Goal: Communication & Community: Answer question/provide support

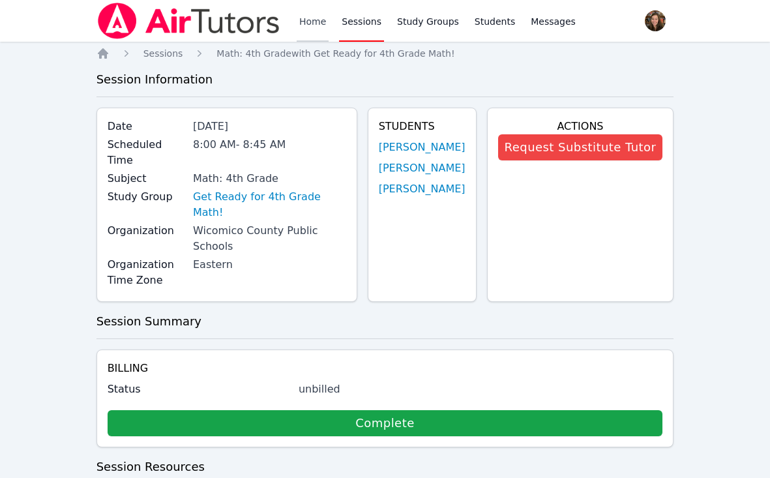
click at [316, 28] on link "Home" at bounding box center [313, 21] width 32 height 42
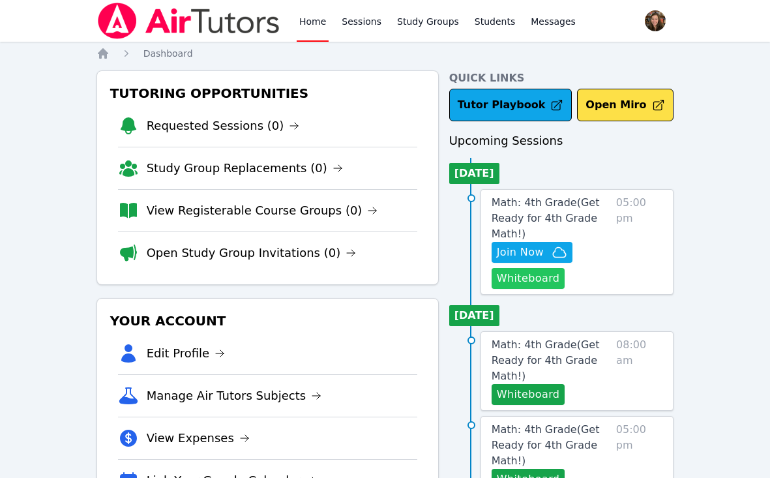
click at [542, 279] on button "Whiteboard" at bounding box center [529, 278] width 74 height 21
click at [530, 276] on button "Whiteboard" at bounding box center [529, 278] width 74 height 21
click at [542, 393] on button "Whiteboard" at bounding box center [529, 394] width 74 height 21
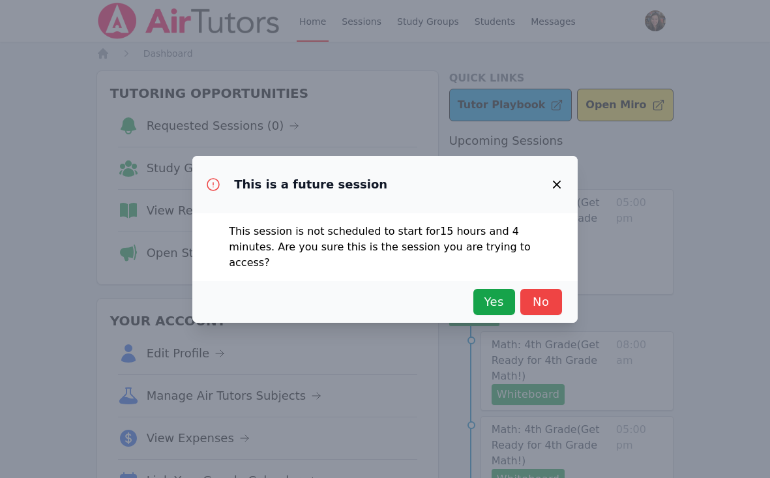
click at [510, 281] on div "Yes No" at bounding box center [385, 302] width 386 height 42
click at [507, 289] on button "Yes" at bounding box center [495, 302] width 42 height 26
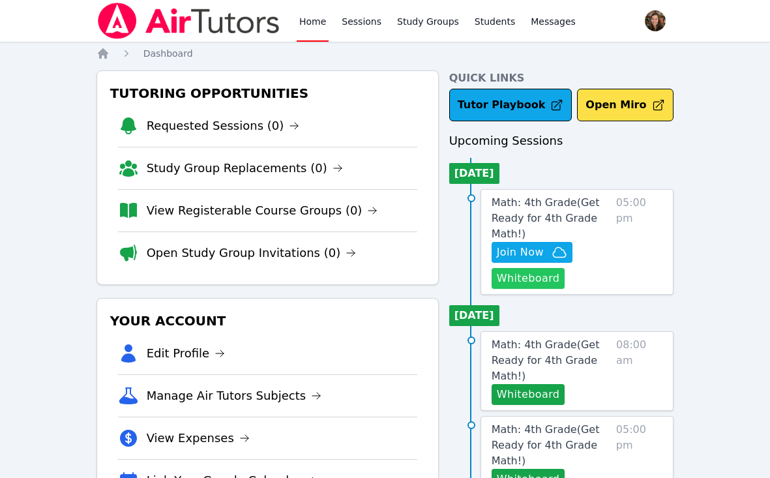
click at [554, 277] on button "Whiteboard" at bounding box center [529, 278] width 74 height 21
click at [532, 248] on span "Join Now" at bounding box center [520, 253] width 47 height 16
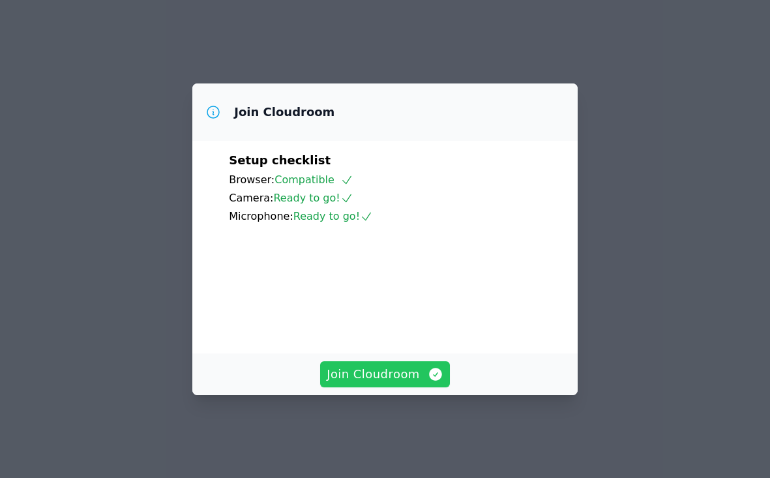
click at [406, 384] on span "Join Cloudroom" at bounding box center [385, 374] width 117 height 18
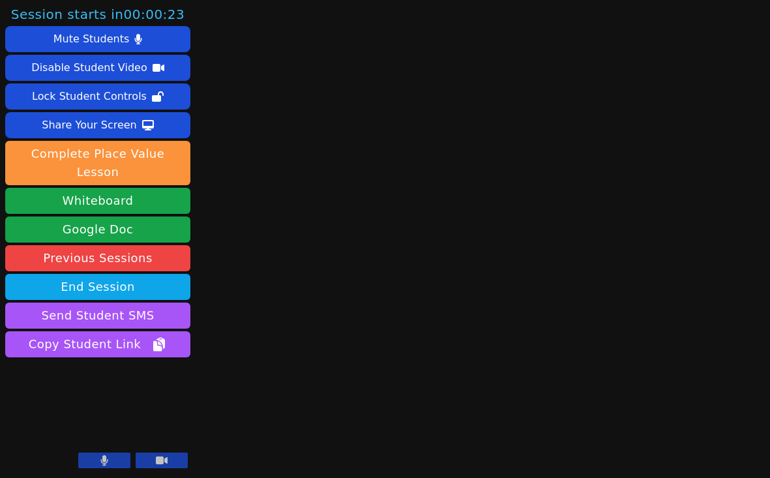
click at [114, 459] on button at bounding box center [104, 461] width 52 height 16
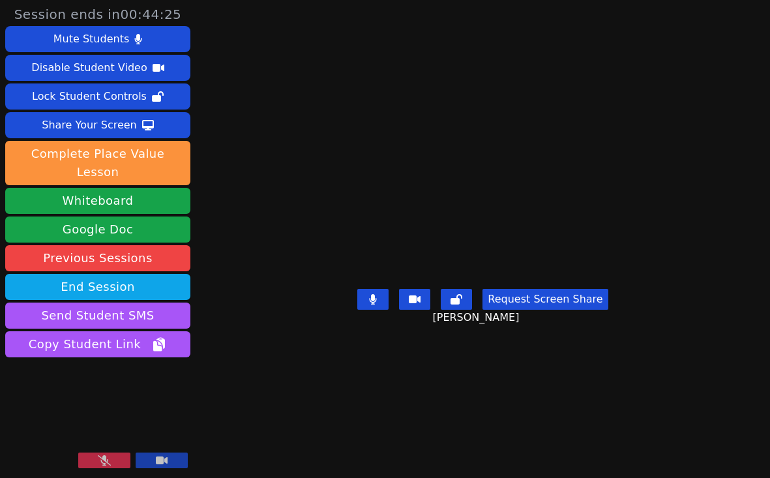
click at [115, 467] on button at bounding box center [104, 461] width 52 height 16
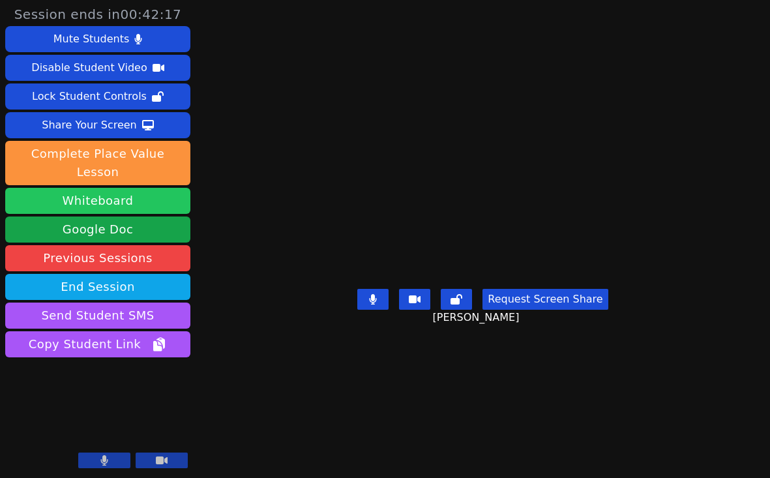
click at [108, 188] on button "Whiteboard" at bounding box center [97, 201] width 185 height 26
click at [103, 192] on button "Whiteboard" at bounding box center [97, 201] width 185 height 26
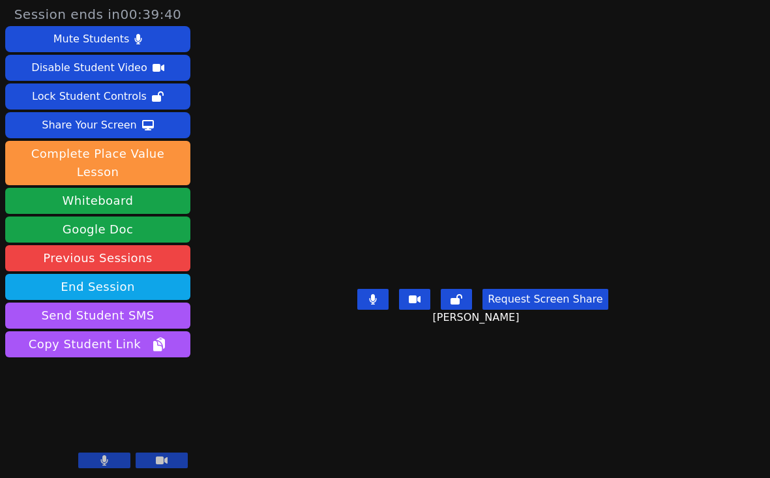
click at [385, 142] on video at bounding box center [483, 212] width 196 height 141
click at [526, 390] on main "[PERSON_NAME] Request Screen Share [PERSON_NAME]" at bounding box center [483, 239] width 359 height 478
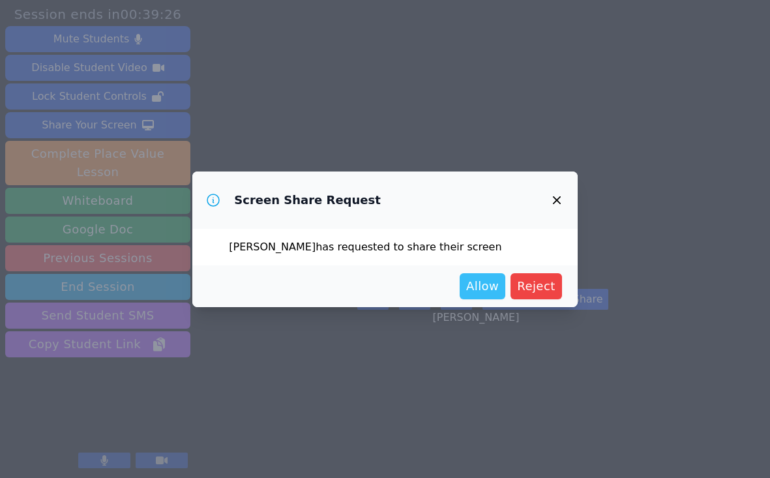
click at [482, 291] on span "Allow" at bounding box center [482, 286] width 33 height 18
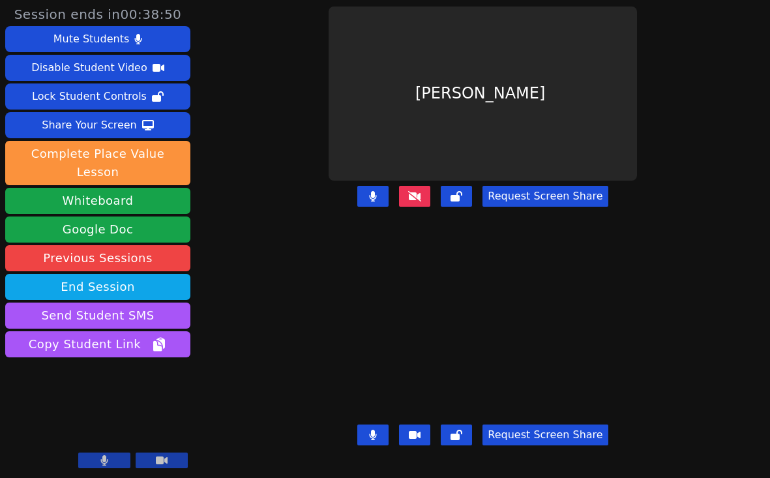
click at [431, 337] on video at bounding box center [483, 333] width 309 height 174
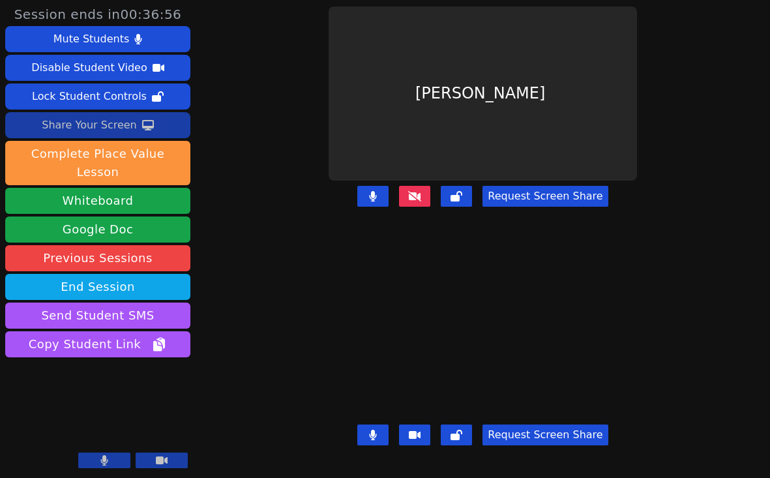
click at [98, 119] on div "Share Your Screen" at bounding box center [89, 125] width 95 height 21
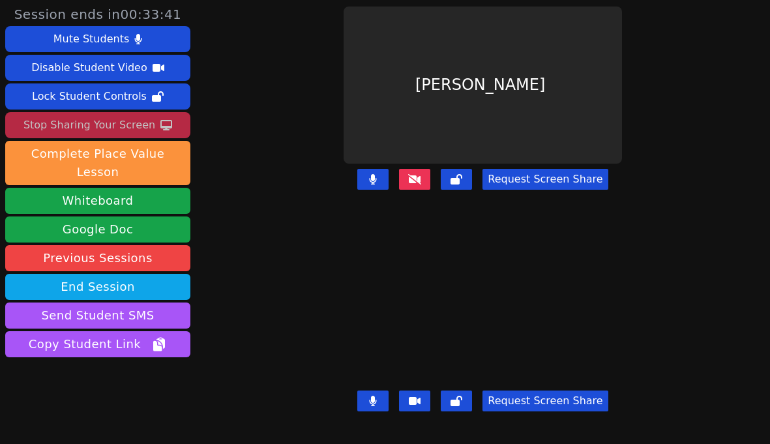
click at [377, 396] on icon at bounding box center [373, 401] width 8 height 10
click at [365, 401] on button at bounding box center [372, 401] width 31 height 21
click at [372, 402] on button at bounding box center [372, 401] width 31 height 21
click at [374, 402] on button at bounding box center [372, 401] width 31 height 21
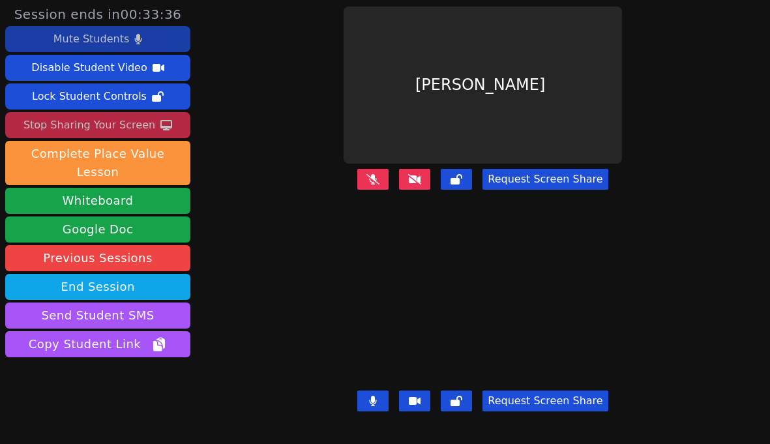
click at [135, 42] on icon at bounding box center [138, 39] width 7 height 10
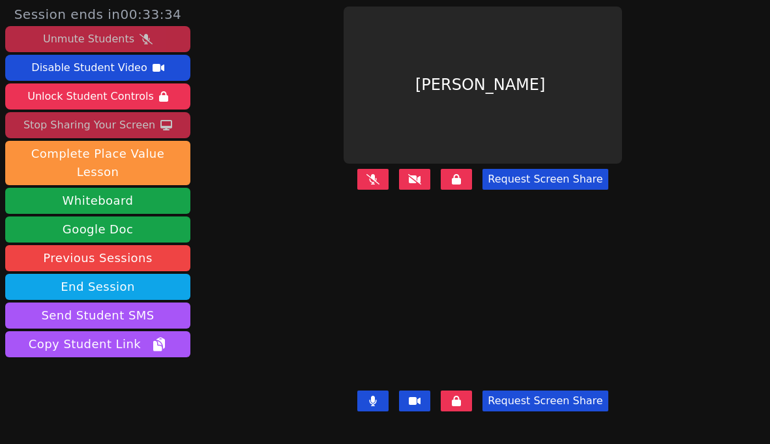
click at [151, 34] on button "Unmute Students" at bounding box center [97, 39] width 185 height 26
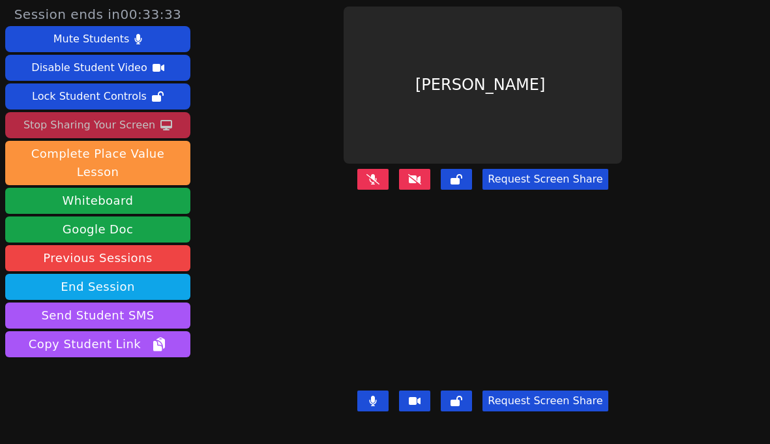
click at [376, 401] on icon at bounding box center [373, 401] width 7 height 10
click at [370, 406] on button at bounding box center [372, 401] width 31 height 21
click at [378, 342] on video at bounding box center [483, 307] width 279 height 157
click at [373, 402] on button at bounding box center [372, 401] width 31 height 21
click at [377, 403] on icon at bounding box center [373, 401] width 8 height 10
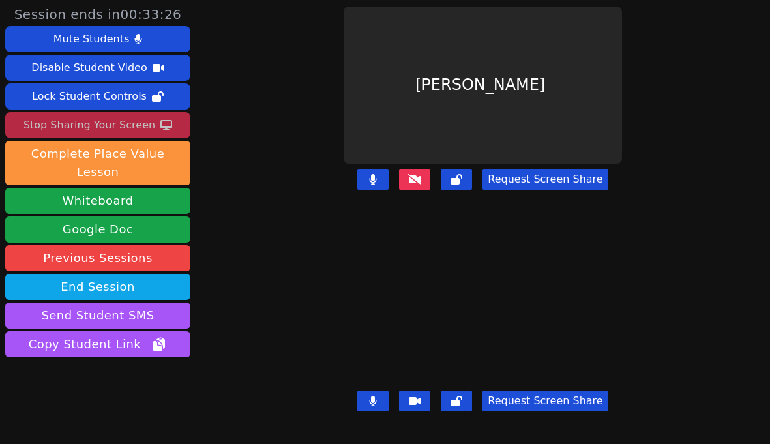
click at [459, 405] on icon at bounding box center [457, 401] width 12 height 10
click at [367, 402] on button at bounding box center [372, 401] width 31 height 21
click at [377, 402] on icon at bounding box center [373, 401] width 8 height 10
click at [467, 406] on button at bounding box center [456, 401] width 31 height 21
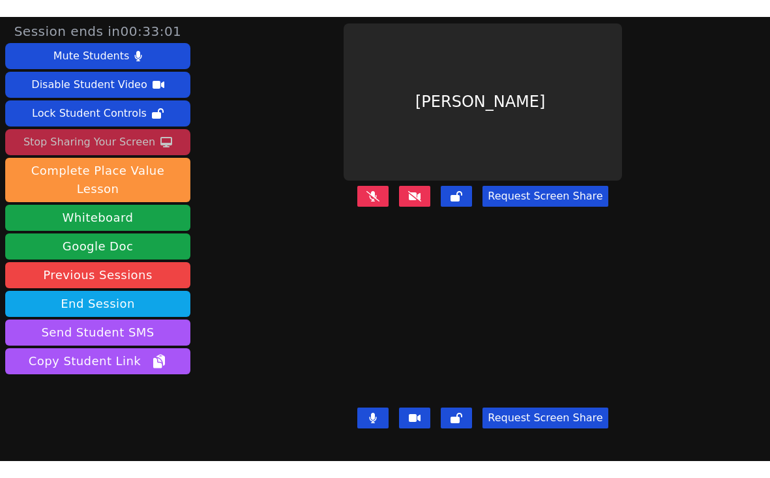
scroll to position [7, 0]
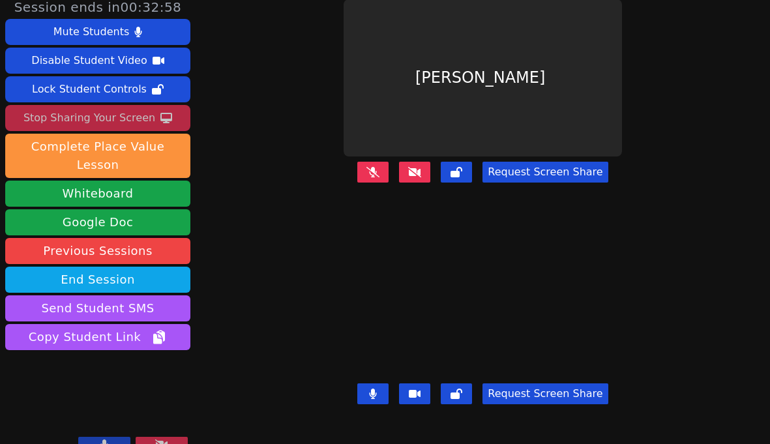
click at [460, 390] on icon at bounding box center [457, 394] width 12 height 10
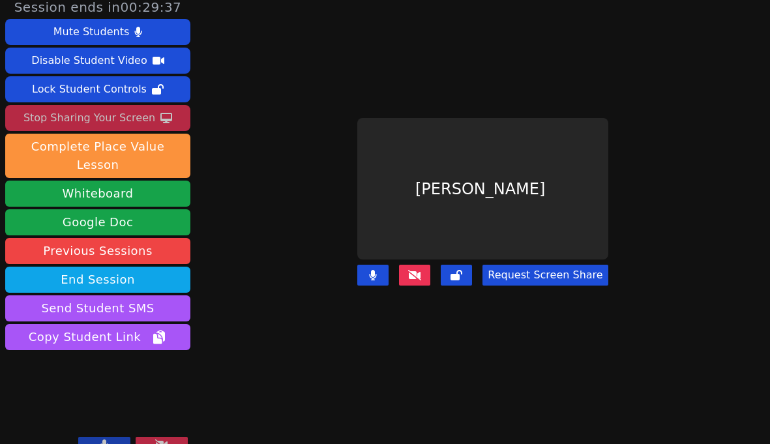
click at [411, 280] on button at bounding box center [414, 275] width 31 height 21
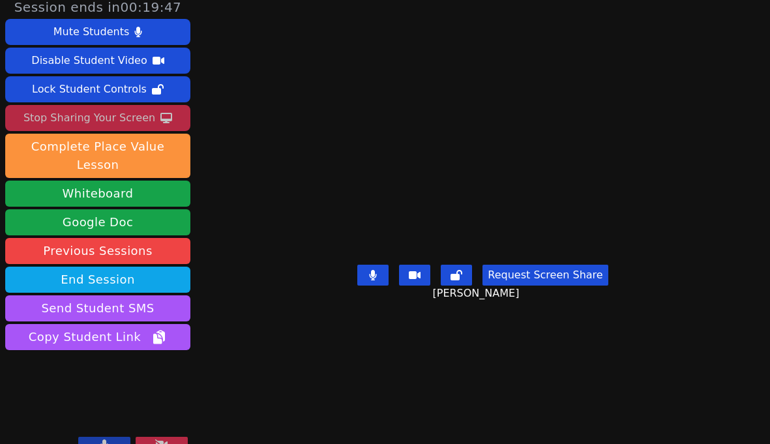
click at [473, 150] on video at bounding box center [483, 188] width 196 height 141
click at [594, 113] on main "[PERSON_NAME] Request Screen Share [PERSON_NAME]" at bounding box center [483, 215] width 359 height 444
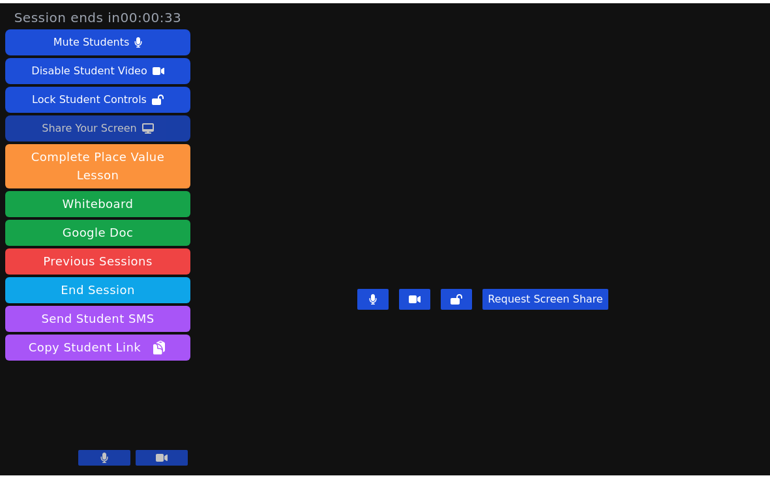
scroll to position [0, 0]
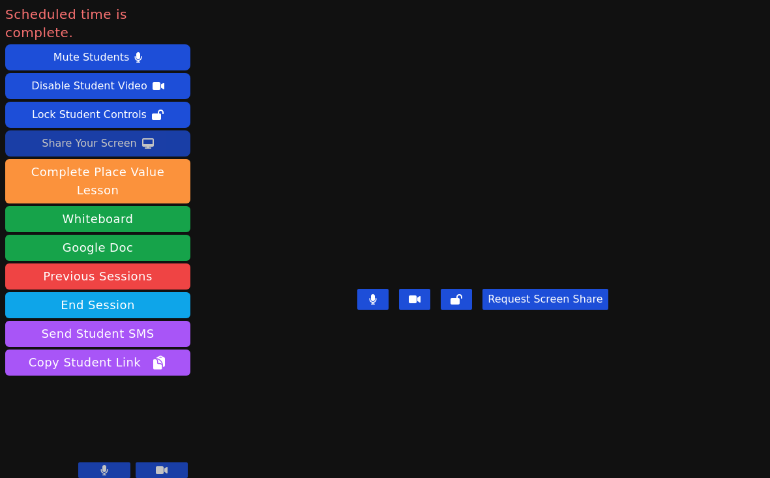
click at [441, 145] on main "Request Screen Share" at bounding box center [483, 239] width 359 height 478
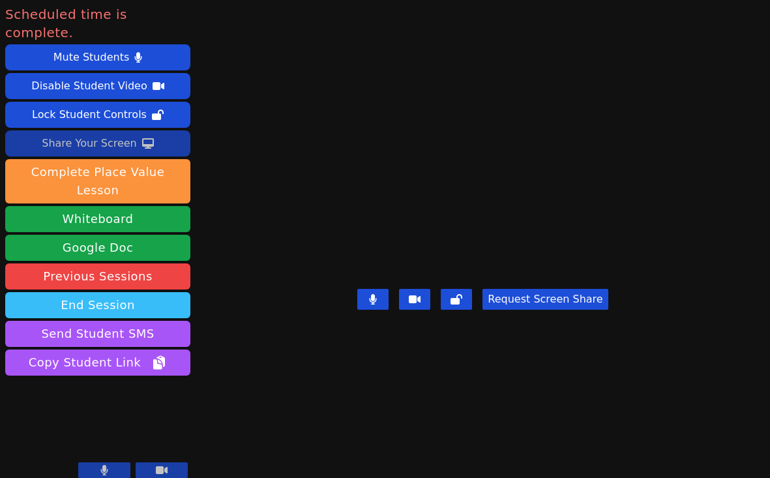
click at [127, 292] on button "End Session" at bounding box center [97, 305] width 185 height 26
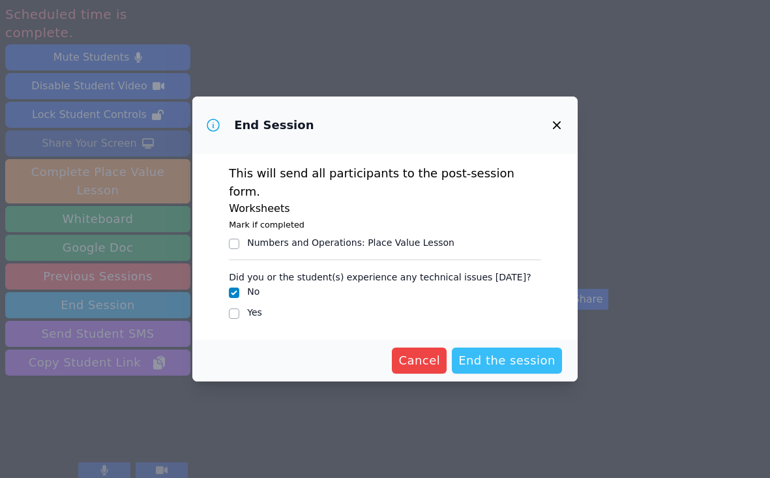
click at [506, 352] on span "End the session" at bounding box center [507, 361] width 97 height 18
